Goal: Use online tool/utility: Utilize a website feature to perform a specific function

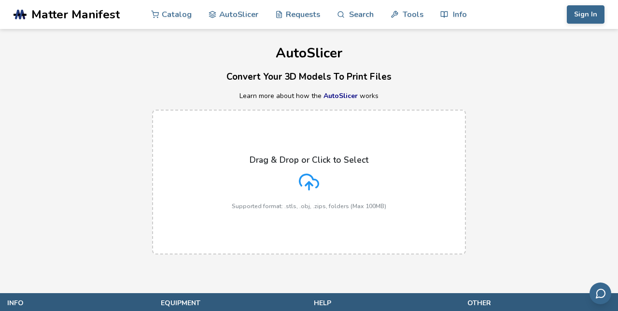
click at [306, 181] on icon at bounding box center [309, 182] width 20 height 20
click at [0, 0] on input "Drag & Drop or Click to Select Supported format: .stls, .obj, .zips, folders (M…" at bounding box center [0, 0] width 0 height 0
click at [305, 183] on icon at bounding box center [309, 182] width 20 height 20
click at [0, 0] on input "Drag & Drop or Click to Select Supported format: .stls, .obj, .zips, folders (M…" at bounding box center [0, 0] width 0 height 0
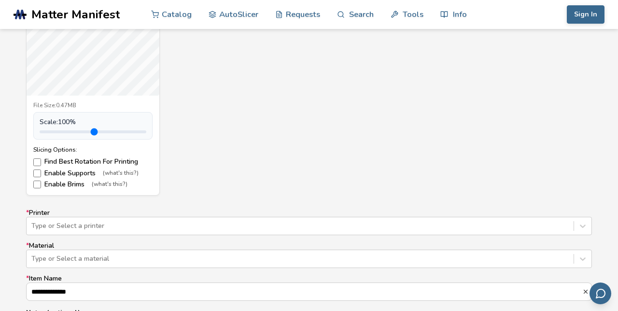
scroll to position [463, 0]
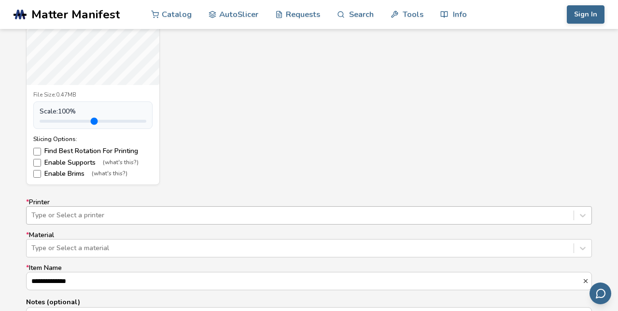
click at [215, 220] on div "Type or Select a printer" at bounding box center [309, 215] width 566 height 18
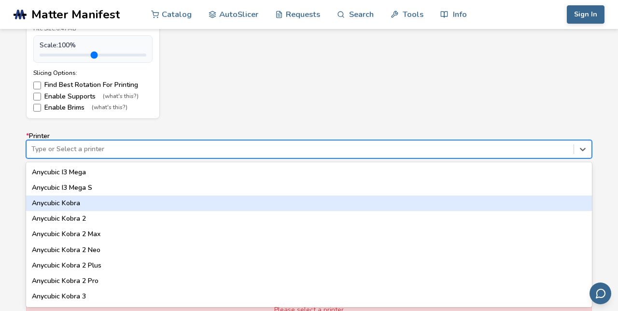
scroll to position [31, 0]
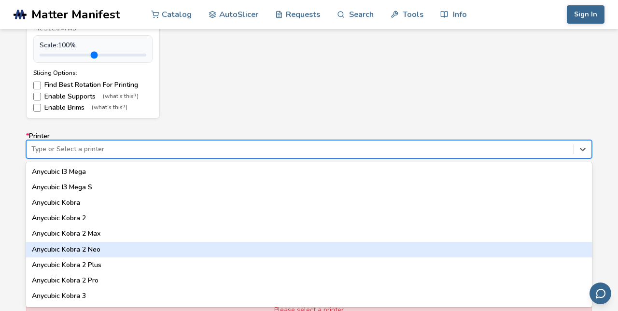
click at [100, 248] on div "Anycubic Kobra 2 Neo" at bounding box center [309, 249] width 566 height 15
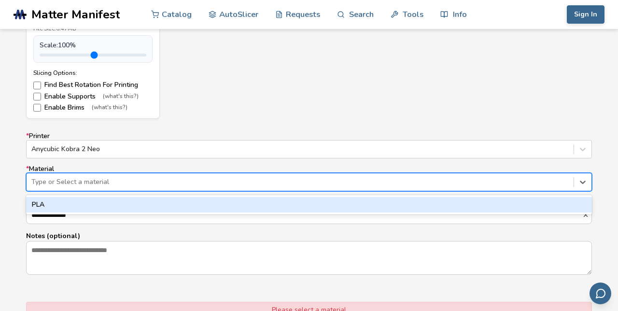
click at [129, 183] on div at bounding box center [299, 182] width 537 height 10
click at [115, 207] on div "PLA" at bounding box center [309, 204] width 566 height 15
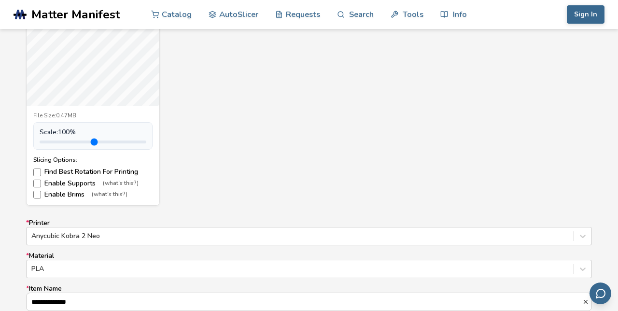
scroll to position [738, 0]
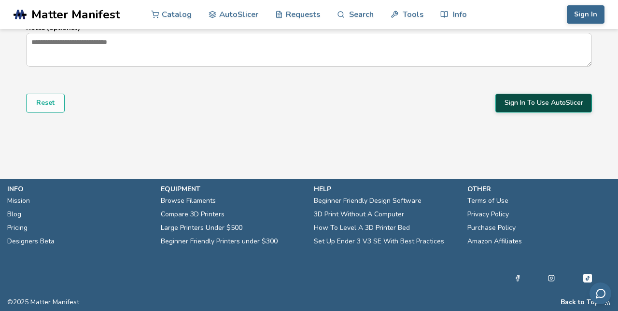
click at [532, 104] on button "Sign In To Use AutoSlicer" at bounding box center [543, 103] width 97 height 18
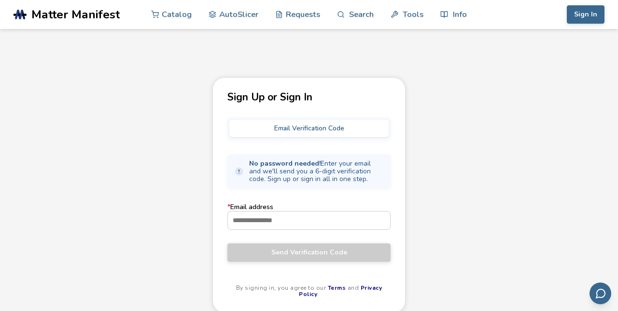
click at [304, 130] on button "Email Verification Code" at bounding box center [308, 128] width 159 height 17
click at [270, 220] on input "* Email address" at bounding box center [309, 219] width 162 height 17
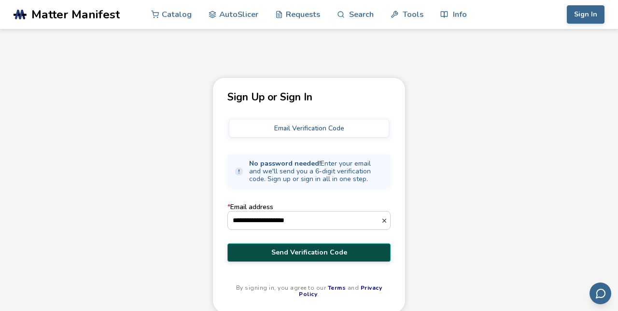
type input "**********"
click at [310, 256] on span "Send Verification Code" at bounding box center [309, 253] width 149 height 8
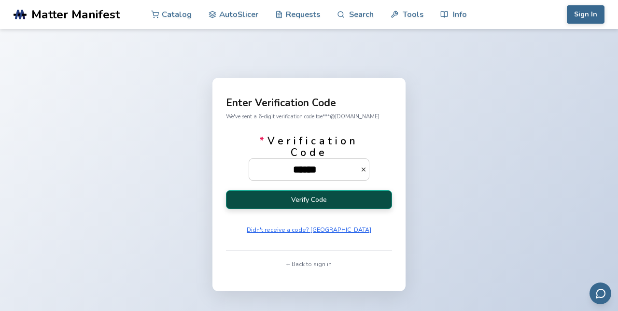
type input "******"
click at [233, 209] on button "Verify Code" at bounding box center [309, 199] width 166 height 19
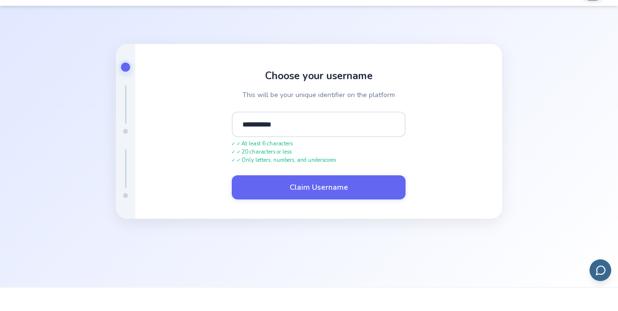
scroll to position [39, 0]
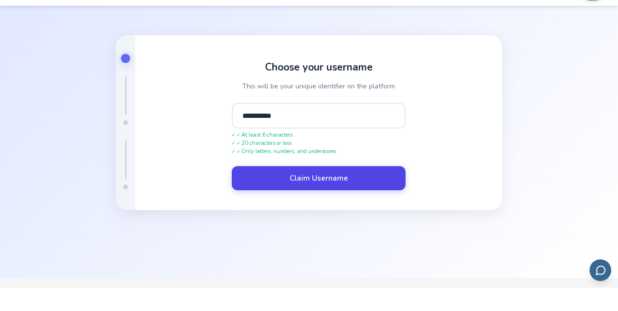
type input "**********"
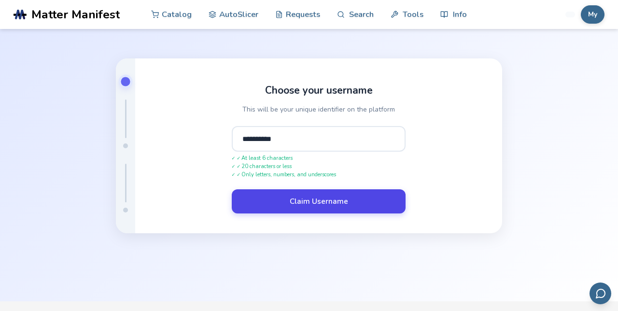
click at [313, 208] on form "**********" at bounding box center [319, 170] width 174 height 88
click at [293, 213] on button "Claim Username" at bounding box center [319, 201] width 174 height 24
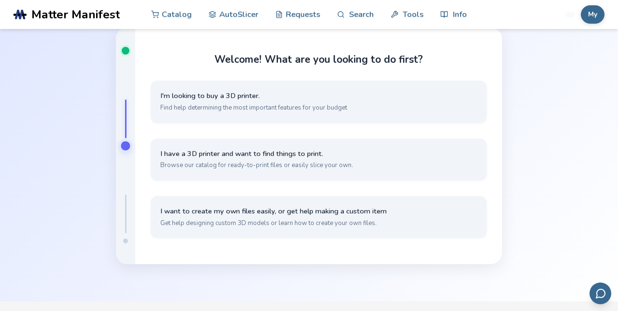
scroll to position [38, 0]
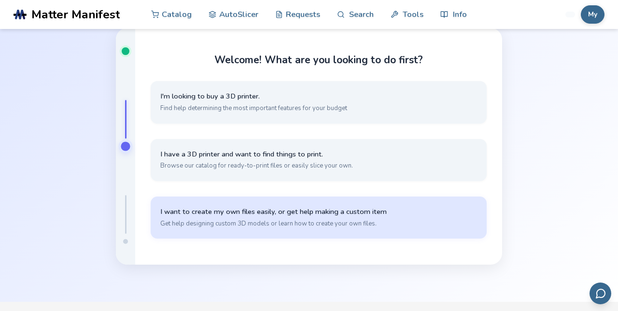
click at [278, 216] on span "I want to create my own files easily, or get help making a custom item" at bounding box center [318, 211] width 317 height 9
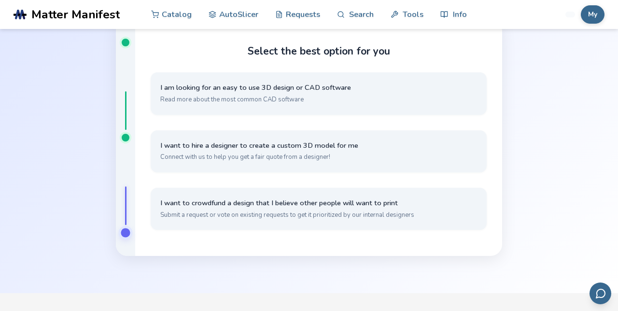
scroll to position [62, 0]
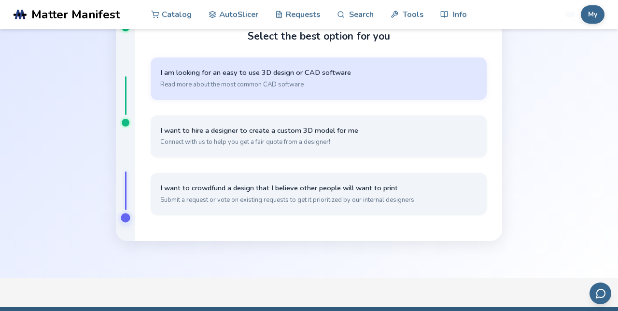
click at [335, 99] on button "I am looking for an easy to use 3D design or CAD software Read more about the m…" at bounding box center [319, 78] width 336 height 42
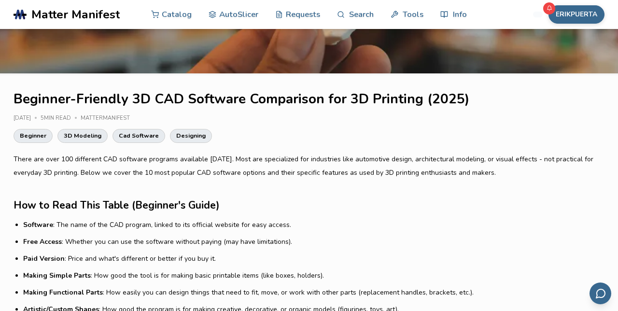
scroll to position [154, 0]
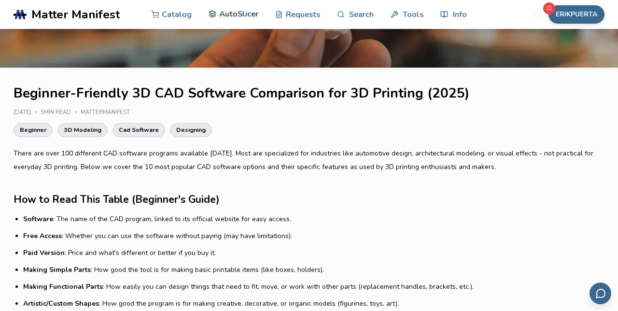
click at [236, 15] on link "AutoSlicer" at bounding box center [234, 14] width 50 height 29
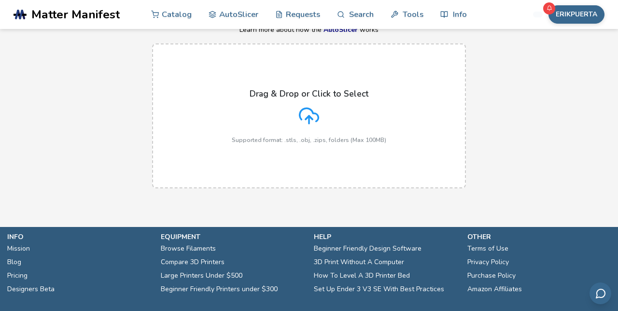
scroll to position [21, 0]
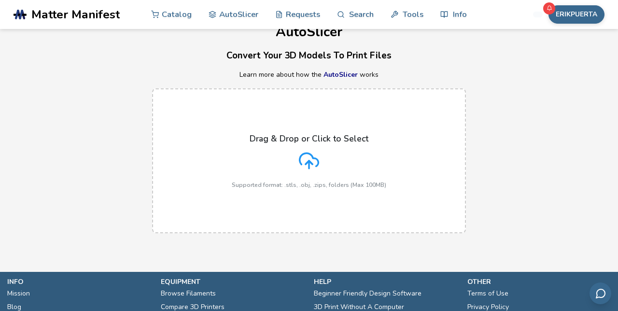
click at [309, 165] on line at bounding box center [309, 165] width 0 height 8
click at [0, 0] on input "Drag & Drop or Click to Select Supported format: .stls, .obj, .zips, folders (M…" at bounding box center [0, 0] width 0 height 0
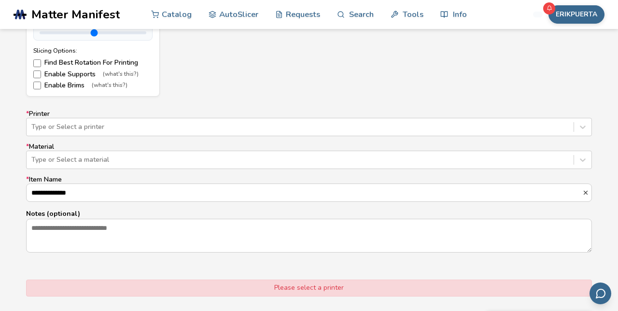
scroll to position [546, 0]
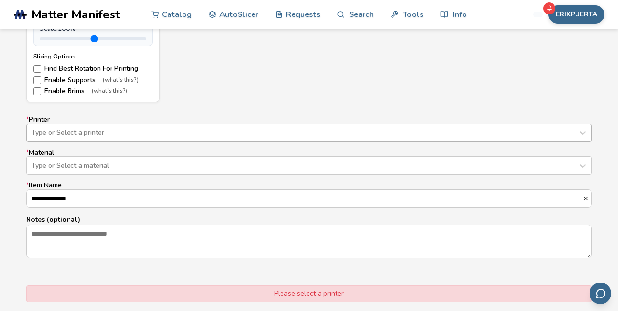
click at [59, 134] on div at bounding box center [299, 133] width 537 height 10
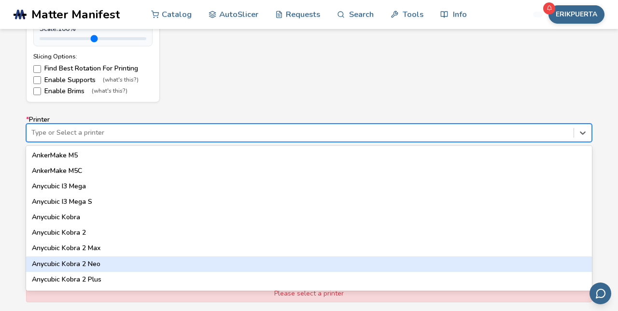
click at [100, 266] on div "Anycubic Kobra 2 Neo" at bounding box center [309, 263] width 566 height 15
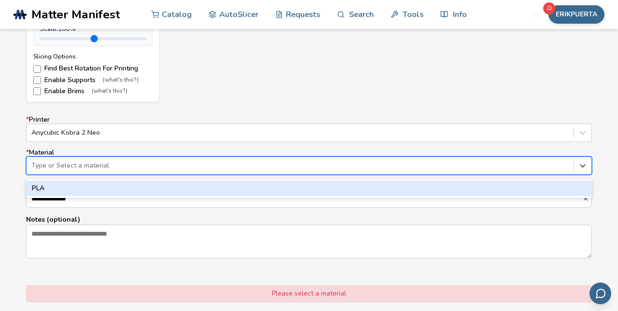
click at [67, 168] on div at bounding box center [299, 166] width 537 height 10
click at [68, 191] on div "PLA" at bounding box center [309, 188] width 566 height 15
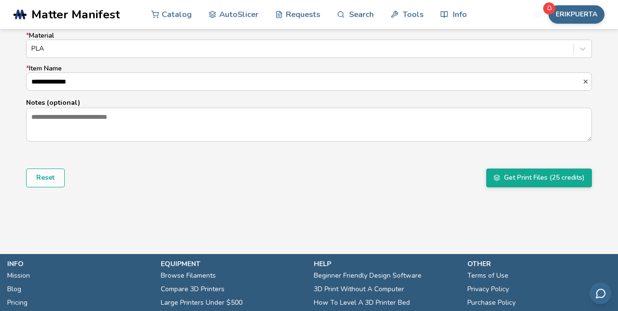
scroll to position [662, 0]
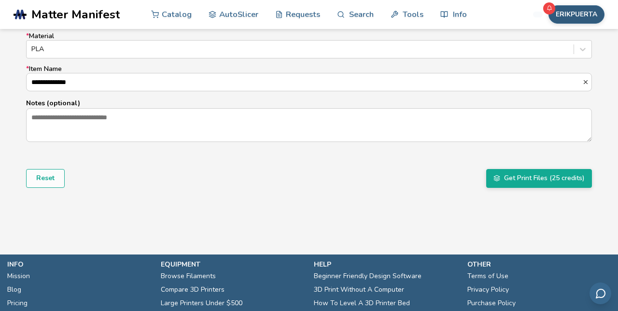
click at [580, 19] on button "ERIKPUERTA" at bounding box center [576, 14] width 56 height 18
click at [580, 20] on button "ERIKPUERTA" at bounding box center [576, 14] width 56 height 18
click at [580, 21] on button "ERIKPUERTA" at bounding box center [576, 14] width 56 height 18
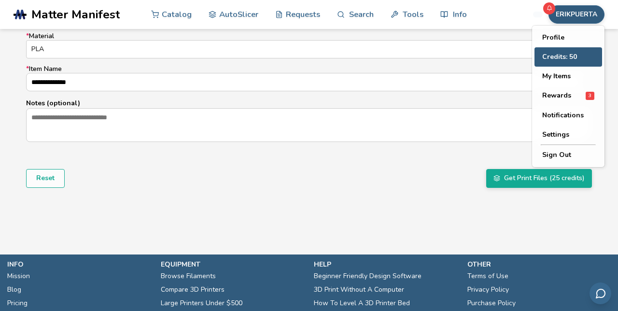
click at [564, 58] on button "Credits: 50" at bounding box center [568, 56] width 68 height 19
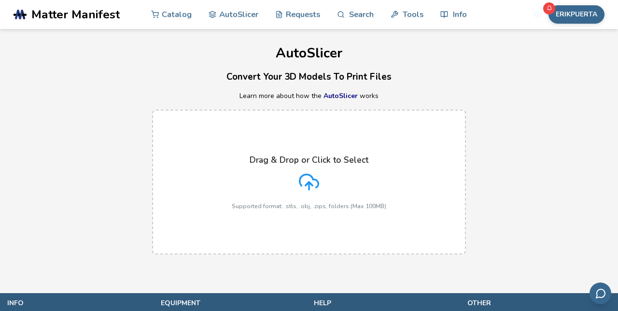
click at [302, 187] on icon at bounding box center [309, 182] width 20 height 20
click at [0, 0] on input "Drag & Drop or Click to Select Supported format: .stls, .obj, .zips, folders (M…" at bounding box center [0, 0] width 0 height 0
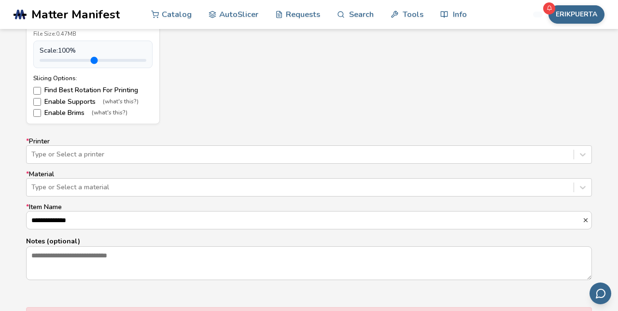
scroll to position [533, 0]
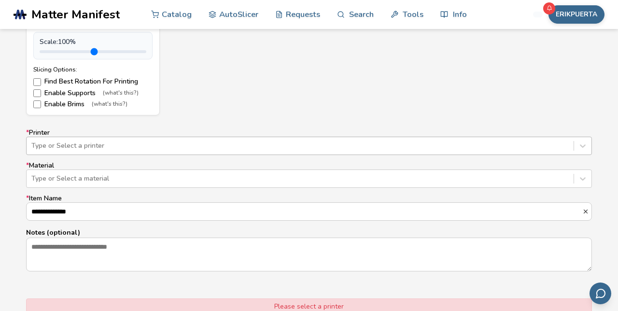
click at [44, 144] on div at bounding box center [299, 146] width 537 height 10
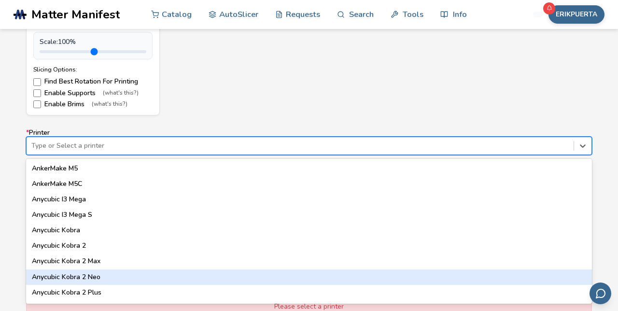
click at [63, 277] on div "Anycubic Kobra 2 Neo" at bounding box center [309, 276] width 566 height 15
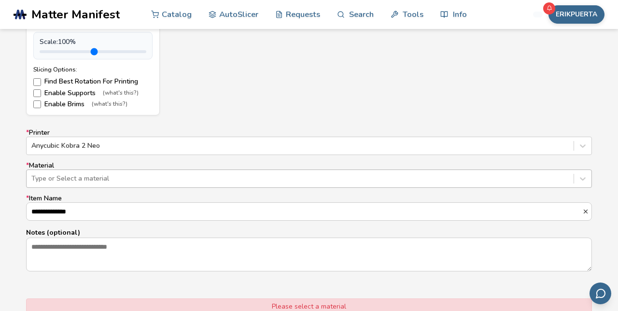
click at [65, 179] on div at bounding box center [299, 179] width 537 height 10
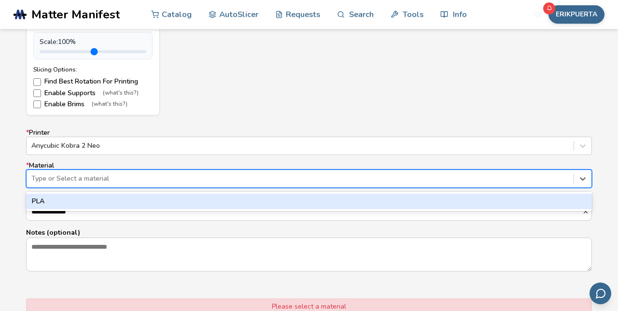
click at [57, 203] on div "PLA" at bounding box center [309, 201] width 566 height 15
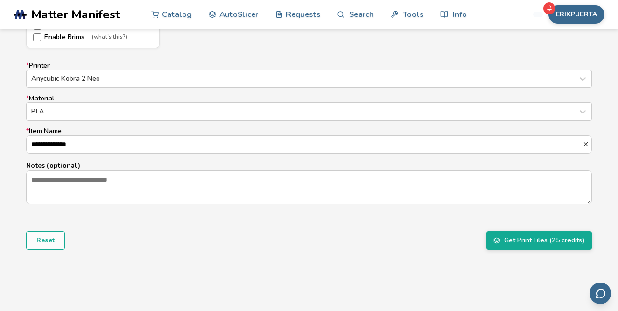
scroll to position [685, 0]
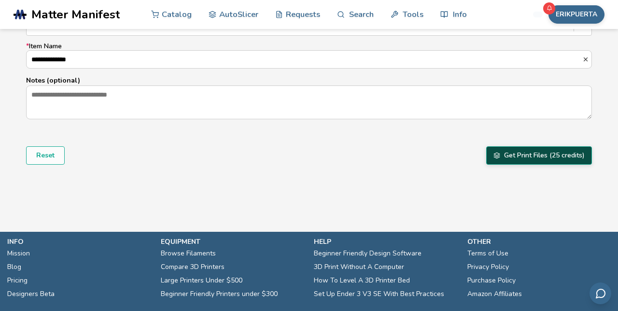
click at [531, 154] on button "Get Print Files (25 credits)" at bounding box center [539, 155] width 106 height 18
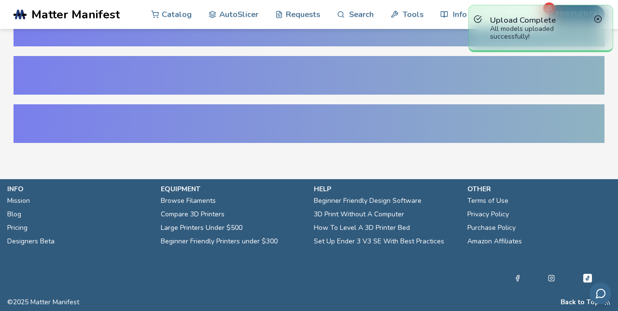
scroll to position [40, 0]
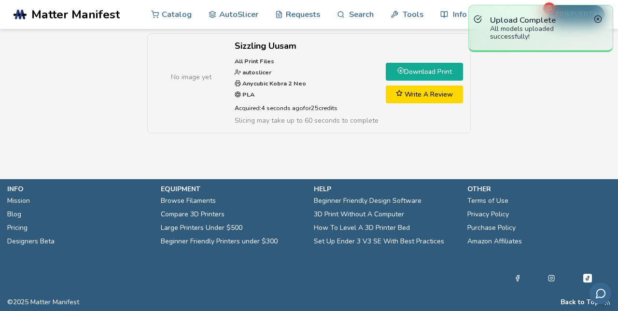
click at [424, 71] on link "Download Print" at bounding box center [424, 72] width 77 height 18
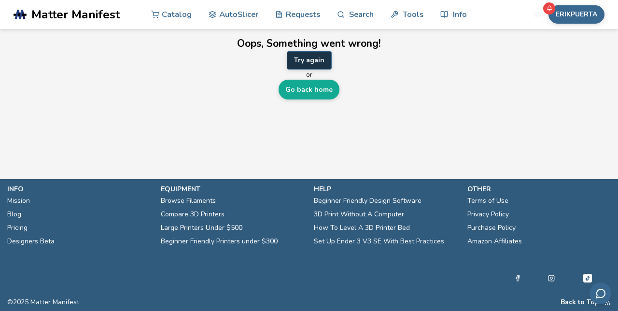
click at [321, 58] on button "Try again" at bounding box center [309, 60] width 45 height 18
click at [312, 62] on button "Try again" at bounding box center [309, 60] width 45 height 18
click at [313, 62] on button "Try again" at bounding box center [309, 60] width 45 height 18
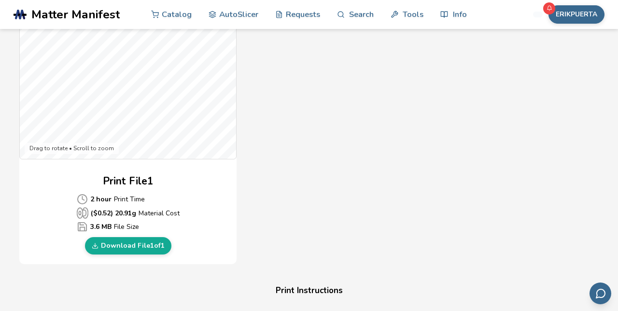
scroll to position [349, 0]
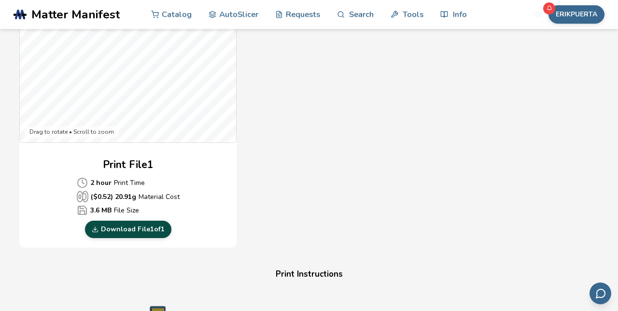
click at [132, 230] on link "Download File 1 of 1" at bounding box center [128, 229] width 86 height 17
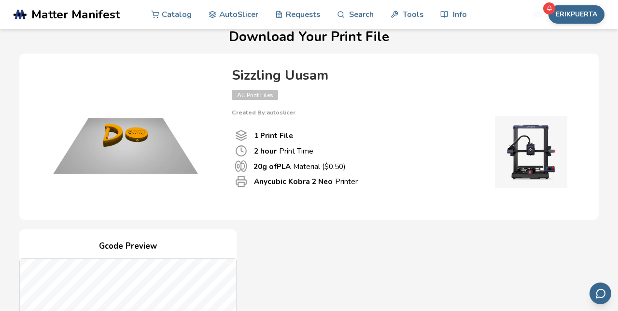
scroll to position [0, 0]
